Goal: Task Accomplishment & Management: Manage account settings

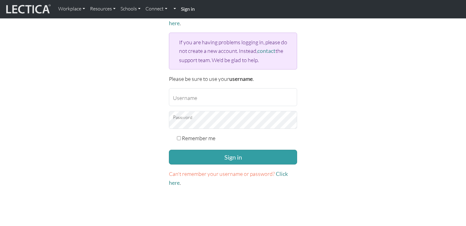
scroll to position [59, 0]
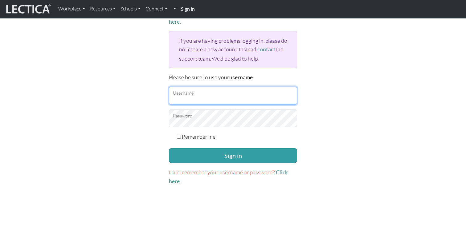
type input "erincollins@google.com"
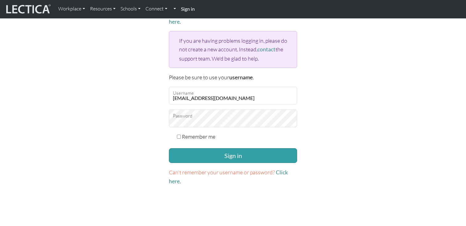
click at [178, 136] on input "Remember me" at bounding box center [179, 137] width 4 height 4
checkbox input "true"
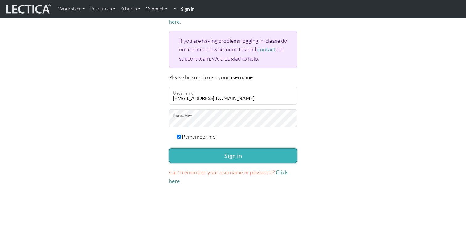
click at [186, 150] on button "Sign in" at bounding box center [233, 155] width 128 height 15
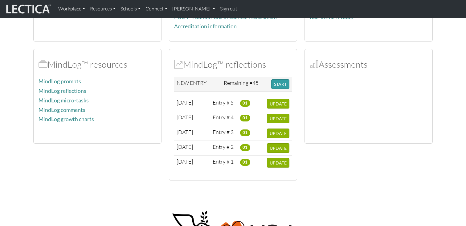
scroll to position [142, 0]
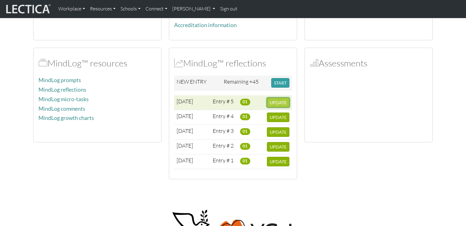
click at [279, 102] on span "UPDATE" at bounding box center [278, 102] width 17 height 5
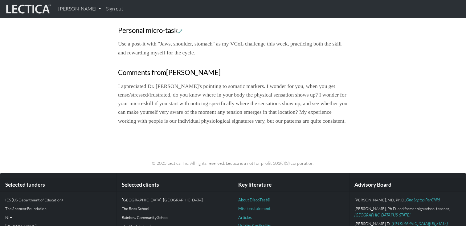
scroll to position [553, 0]
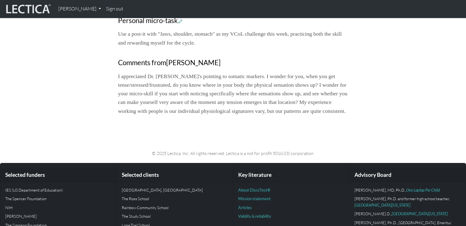
drag, startPoint x: 254, startPoint y: 85, endPoint x: 248, endPoint y: 128, distance: 43.8
click at [248, 116] on div "Comments from Nicholas Maisano I appreciated Dr. Becky's pointing to somatic ma…" at bounding box center [233, 87] width 230 height 57
click at [248, 116] on p "I appreciated Dr. Becky's pointing to somatic markers. I wonder for you, when y…" at bounding box center [233, 93] width 230 height 43
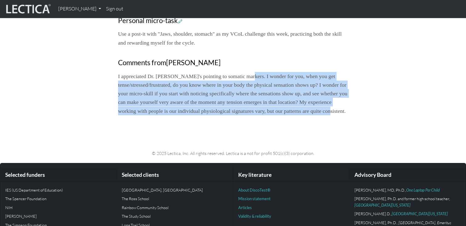
drag, startPoint x: 248, startPoint y: 137, endPoint x: 253, endPoint y: 95, distance: 42.5
click at [253, 95] on p "I appreciated Dr. Becky's pointing to somatic markers. I wonder for you, when y…" at bounding box center [233, 93] width 230 height 43
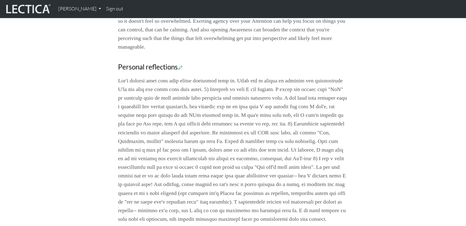
scroll to position [90, 0]
